Goal: Use online tool/utility: Utilize a website feature to perform a specific function

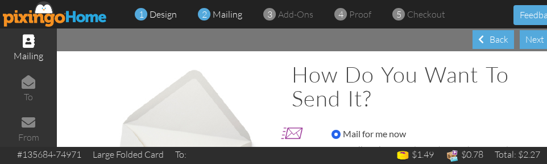
click at [154, 13] on span "design" at bounding box center [162, 14] width 27 height 11
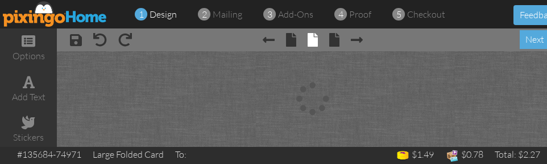
click at [152, 9] on span "design" at bounding box center [162, 14] width 27 height 11
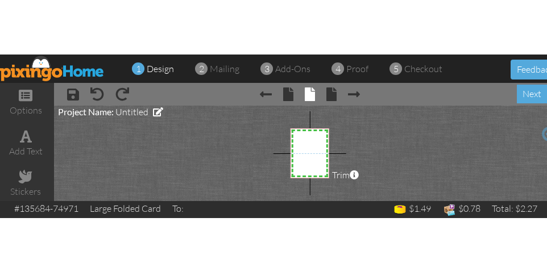
scroll to position [0, 3]
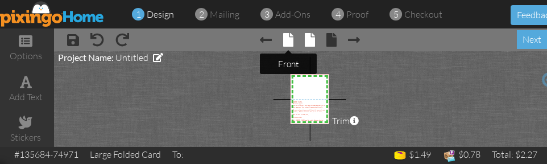
click at [290, 39] on span at bounding box center [288, 40] width 10 height 14
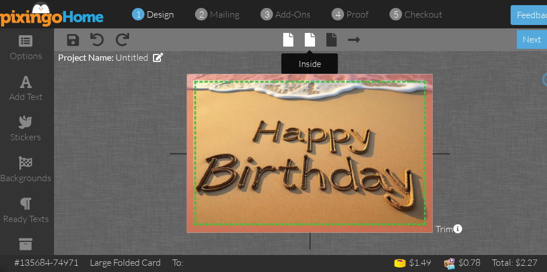
click at [312, 34] on span at bounding box center [310, 40] width 10 height 14
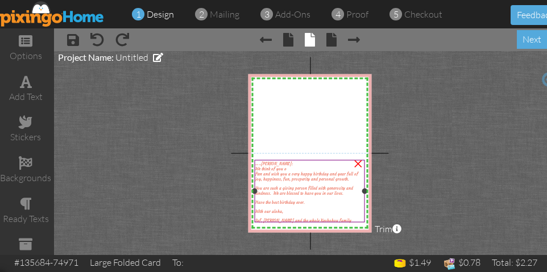
click at [271, 163] on span "ften and wish you a very happy birthday and year full of joy, happiness, fun, p…" at bounding box center [306, 176] width 103 height 10
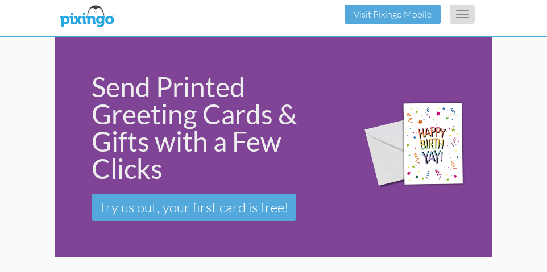
click at [460, 13] on button "Toggle navigation" at bounding box center [462, 14] width 25 height 19
